Goal: Task Accomplishment & Management: Manage account settings

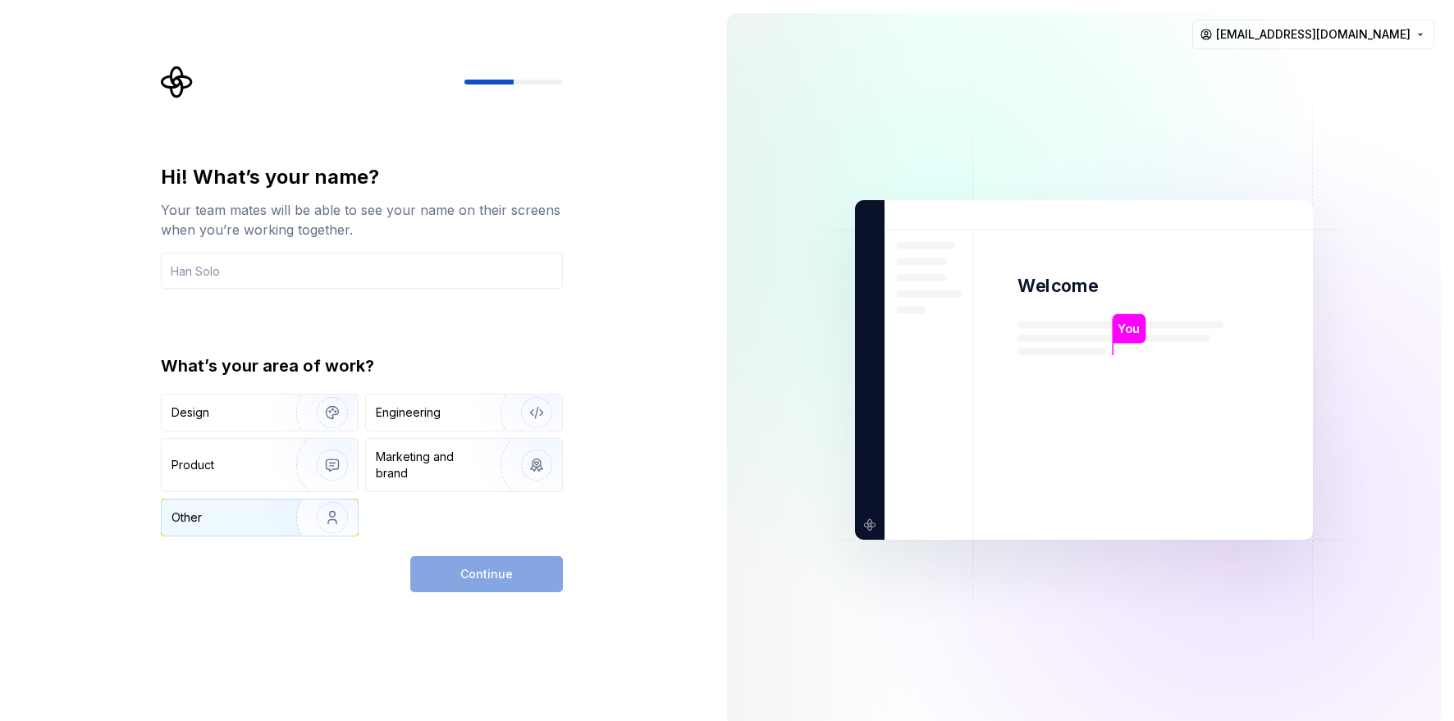
click at [244, 519] on div "Other" at bounding box center [219, 517] width 96 height 16
click at [262, 279] on input "text" at bounding box center [362, 271] width 402 height 36
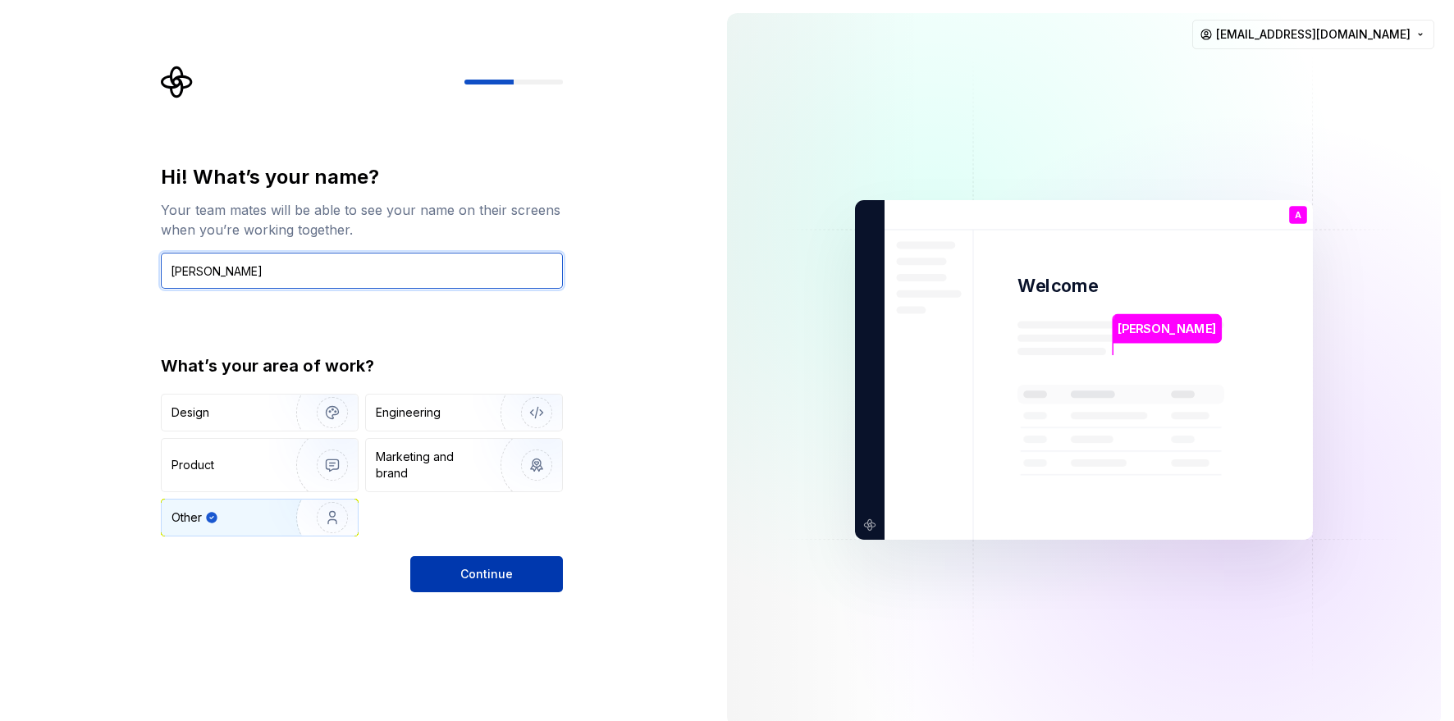
type input "[PERSON_NAME]"
click at [509, 584] on button "Continue" at bounding box center [486, 574] width 153 height 36
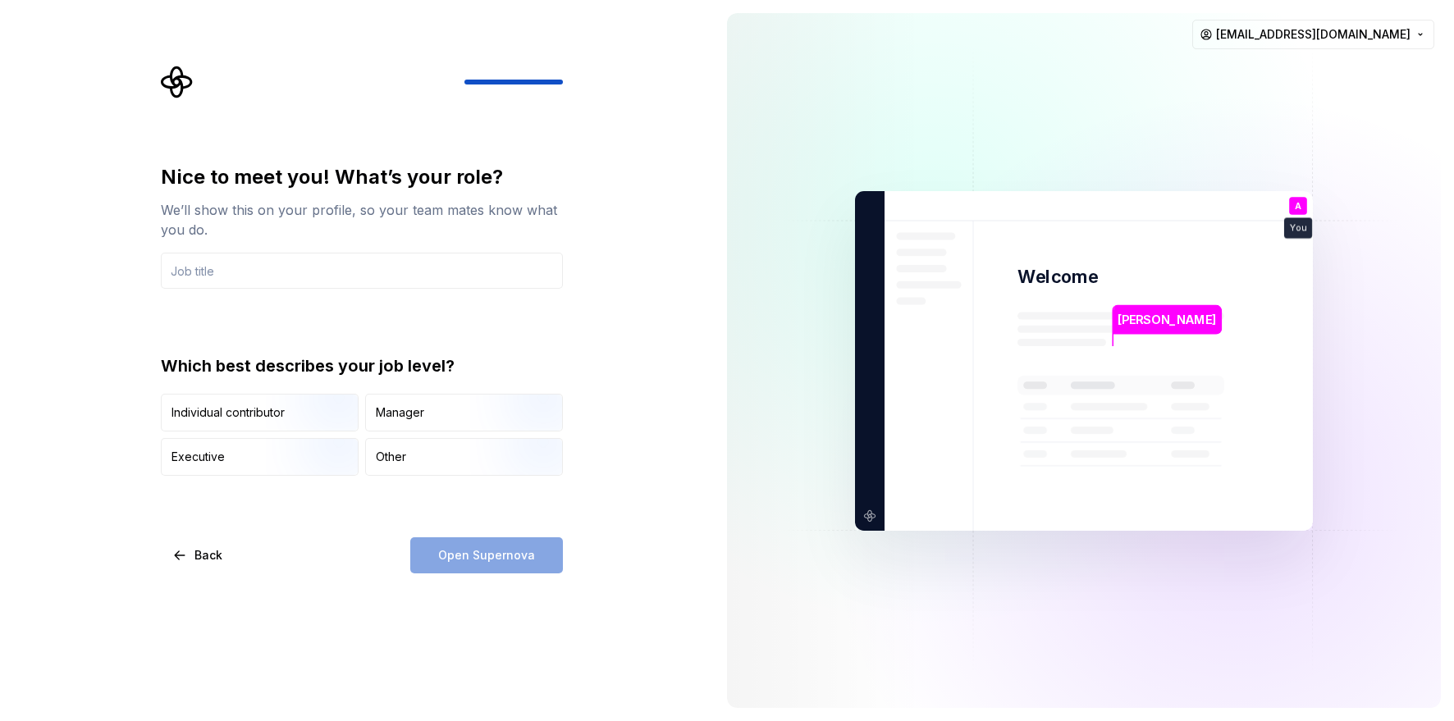
click at [505, 556] on div "Open Supernova" at bounding box center [486, 555] width 153 height 36
click at [485, 557] on div "Open Supernova" at bounding box center [486, 555] width 153 height 36
click at [290, 278] on input "text" at bounding box center [362, 271] width 402 height 36
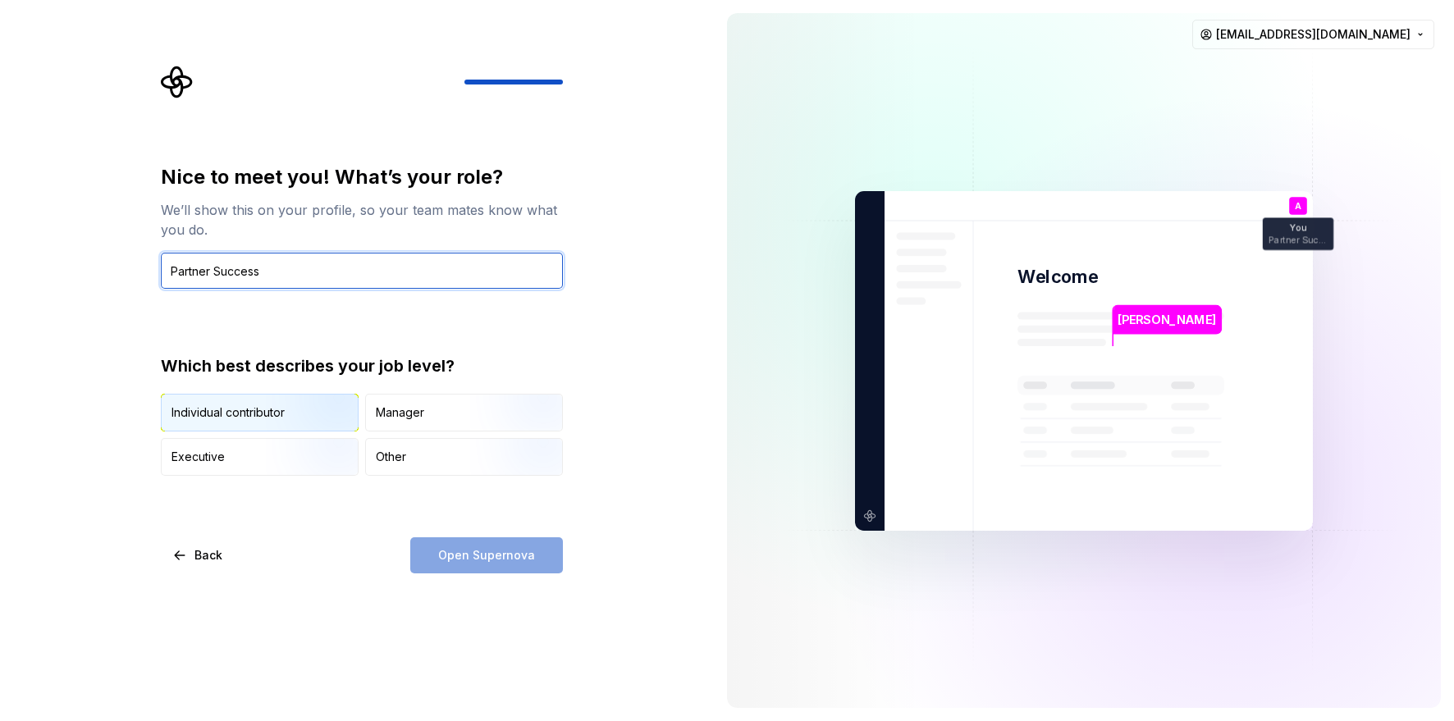
type input "Partner Success"
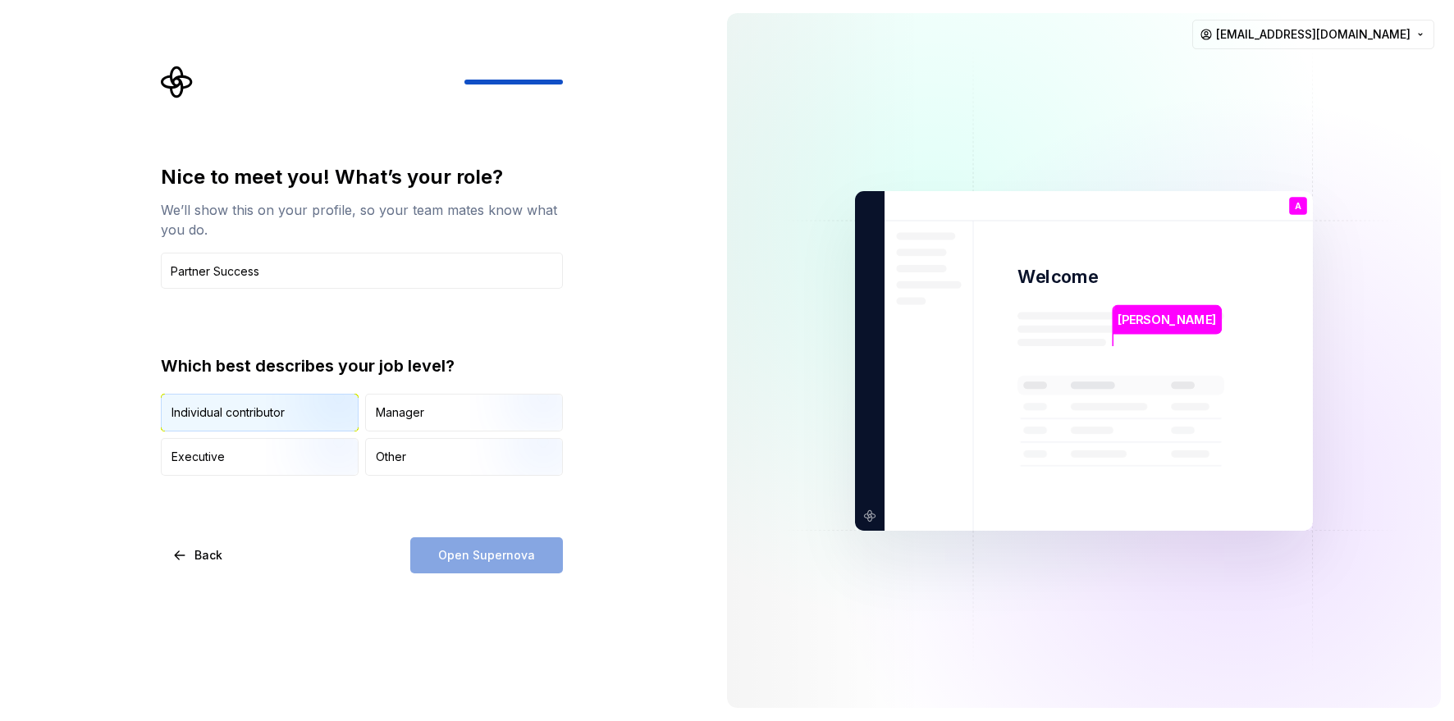
click at [268, 415] on img "button" at bounding box center [318, 433] width 105 height 110
click at [489, 557] on span "Open Supernova" at bounding box center [486, 555] width 97 height 16
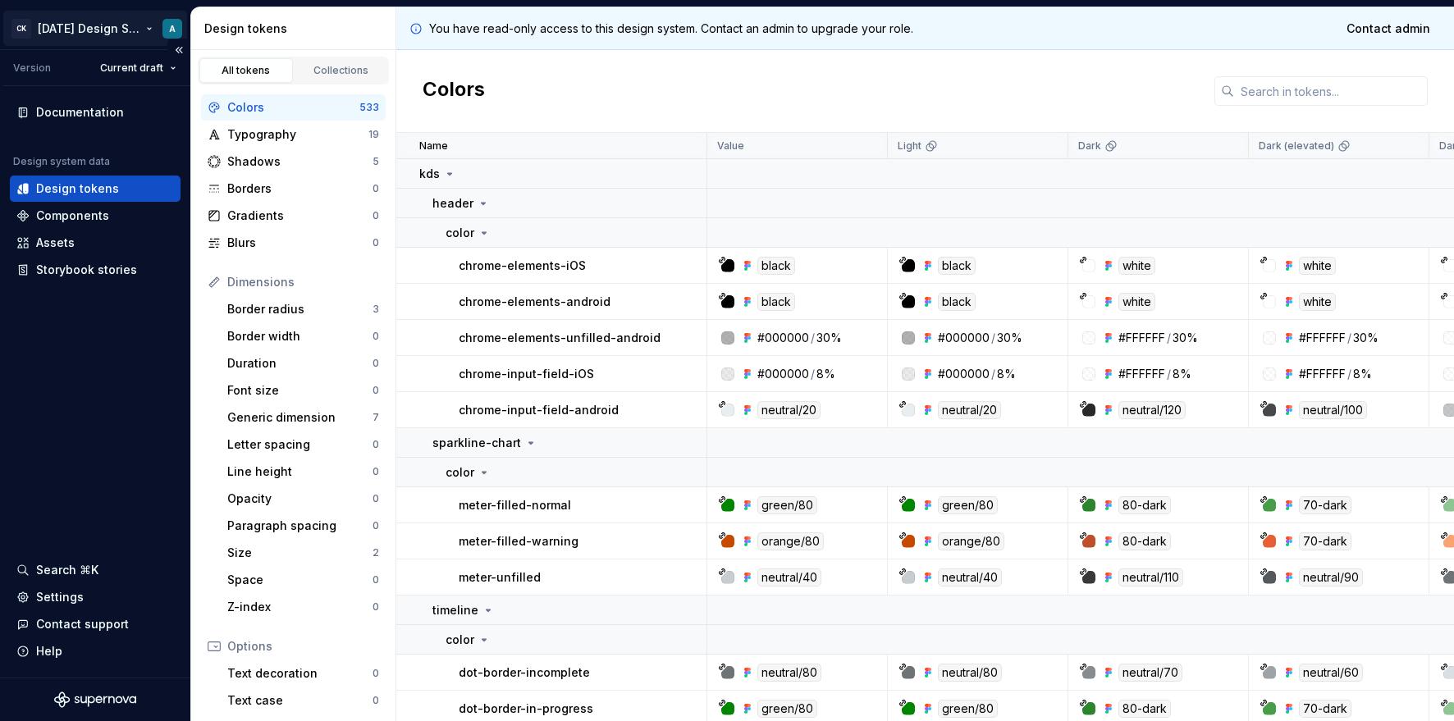
click at [85, 30] on html "CK [DATE] Design System A Version Current draft Documentation Design system dat…" at bounding box center [727, 360] width 1454 height 721
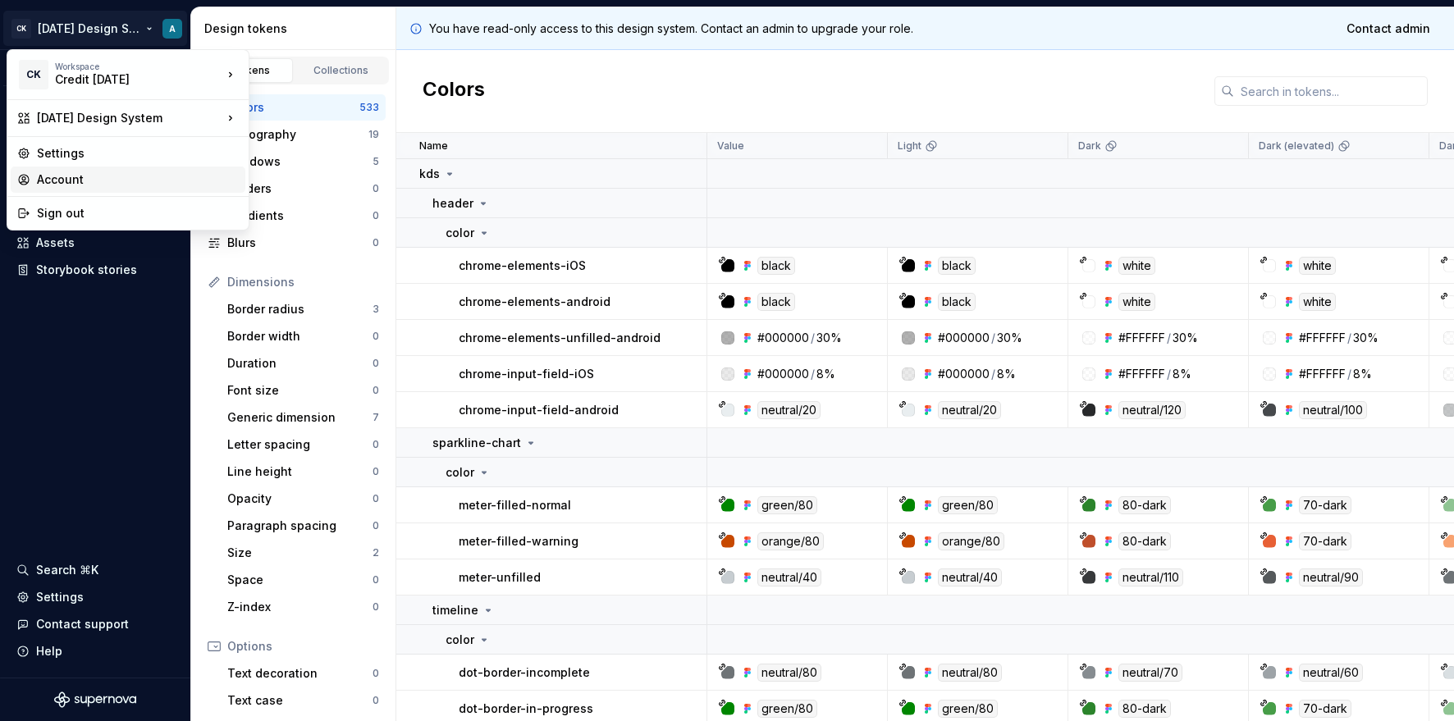
click at [81, 185] on div "Account" at bounding box center [138, 179] width 202 height 16
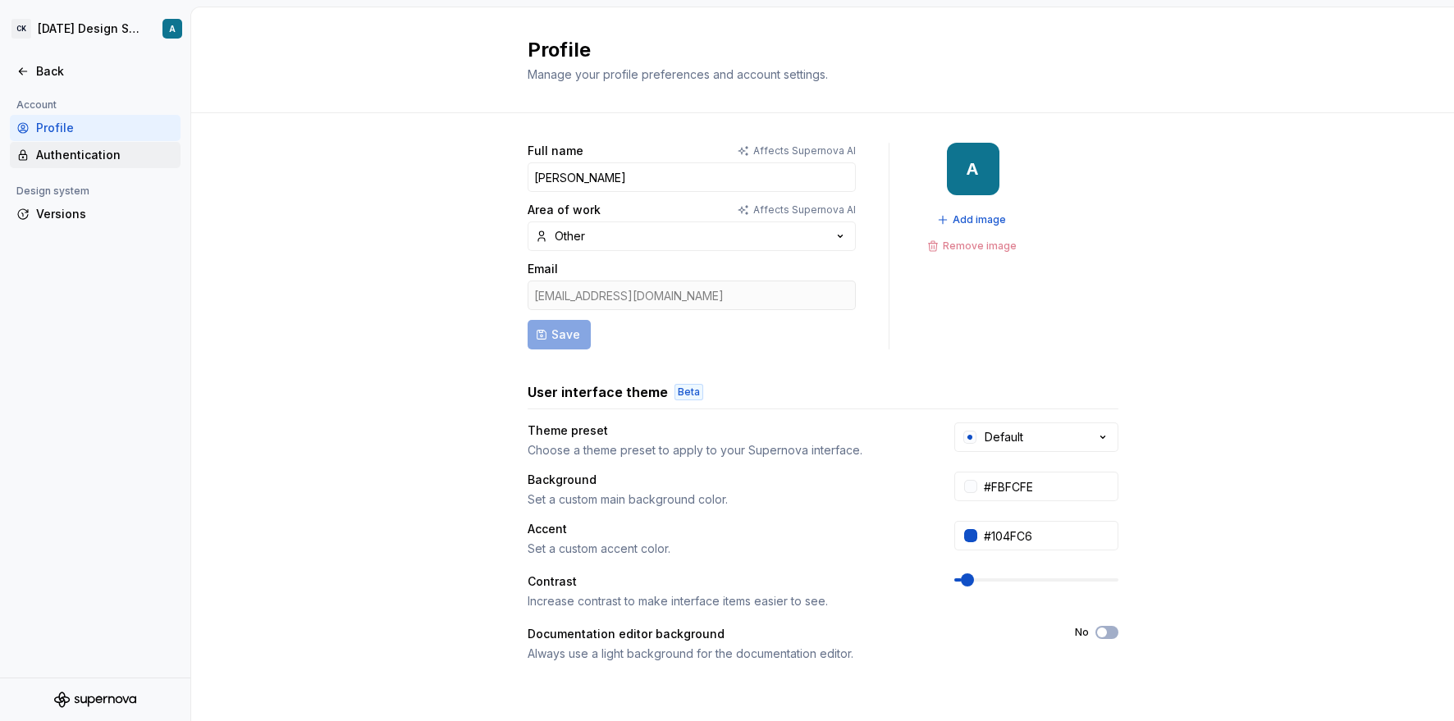
click at [56, 156] on div "Authentication" at bounding box center [105, 155] width 138 height 16
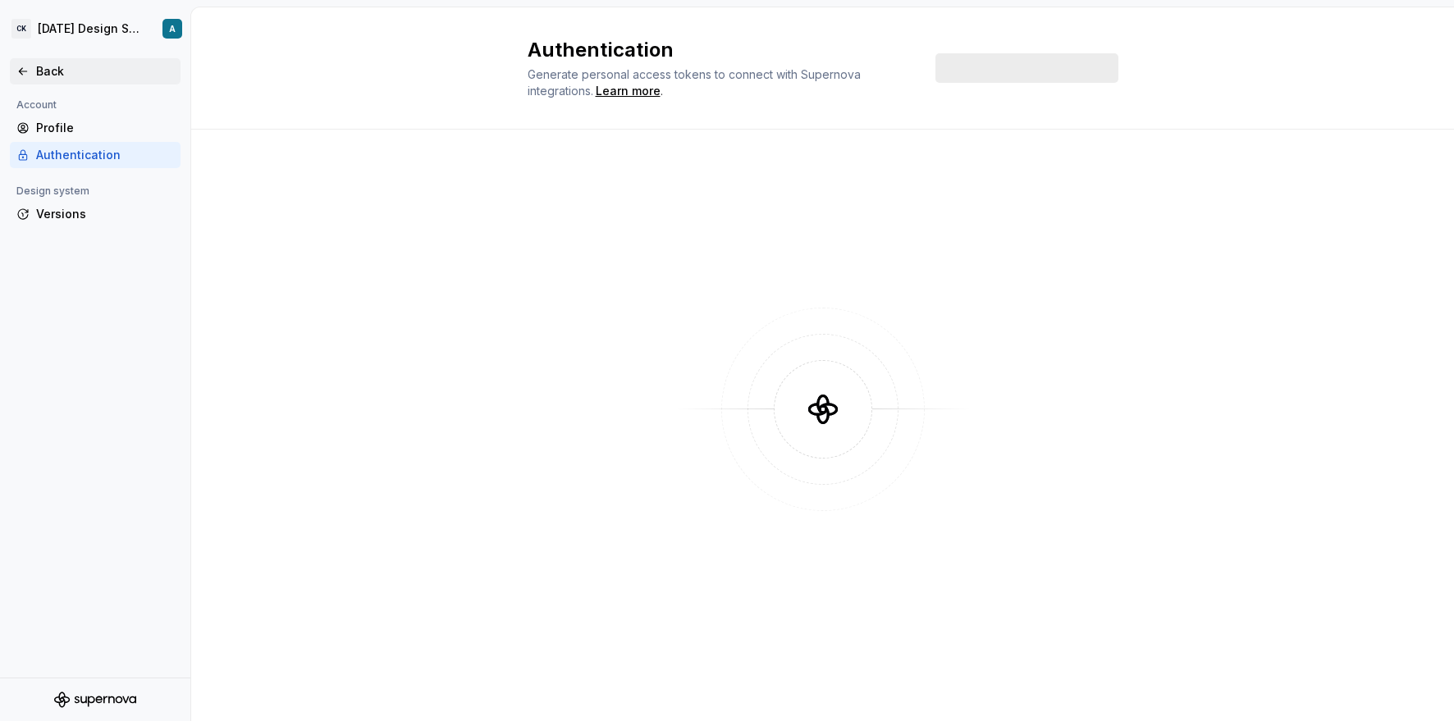
click at [53, 71] on div "Back" at bounding box center [105, 71] width 138 height 16
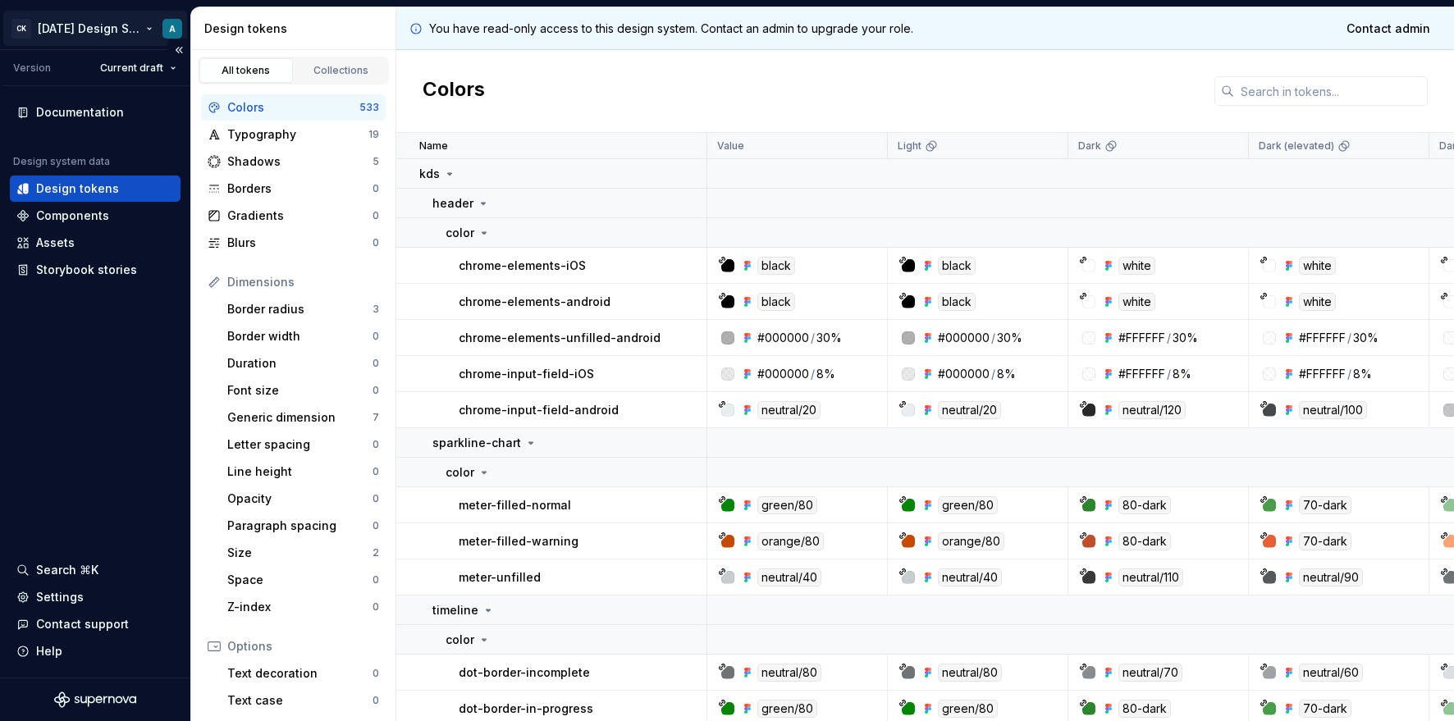
click at [67, 29] on html "CK [DATE] Design System A Version Current draft Documentation Design system dat…" at bounding box center [727, 360] width 1454 height 721
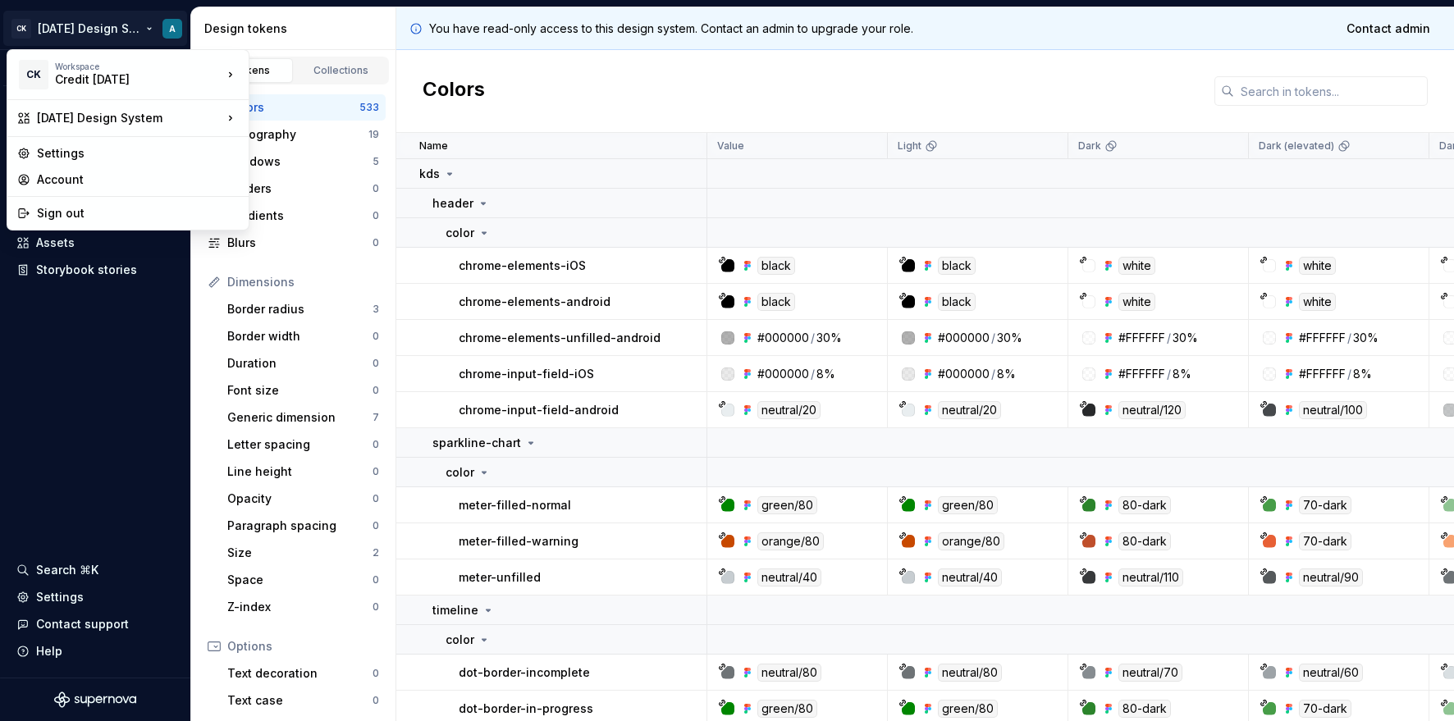
click at [104, 25] on html "CK [DATE] Design System A Version Current draft Documentation Design system dat…" at bounding box center [727, 360] width 1454 height 721
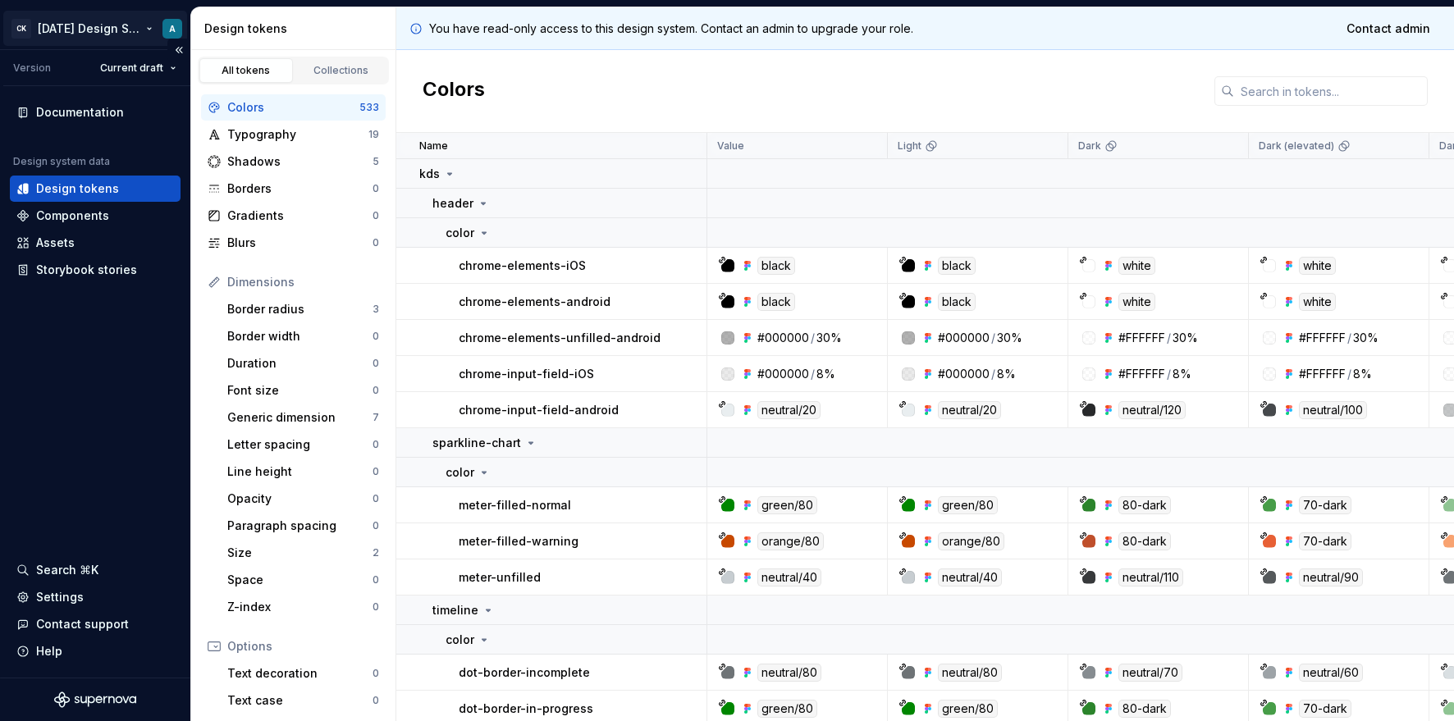
click at [101, 30] on html "CK [DATE] Design System A Version Current draft Documentation Design system dat…" at bounding box center [727, 360] width 1454 height 721
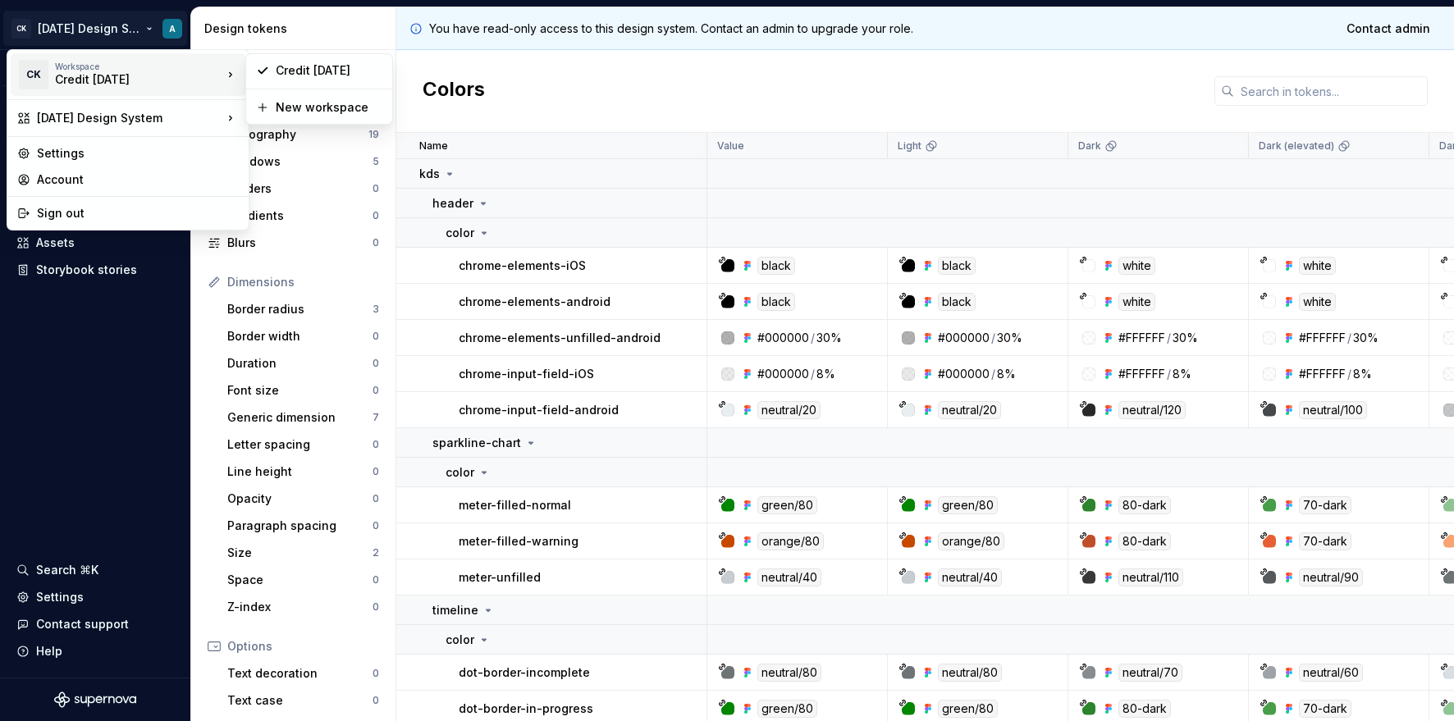
click at [89, 76] on div "Credit [DATE]" at bounding box center [124, 79] width 139 height 16
click at [290, 73] on div "Credit [DATE]" at bounding box center [329, 70] width 107 height 16
